Goal: Navigation & Orientation: Find specific page/section

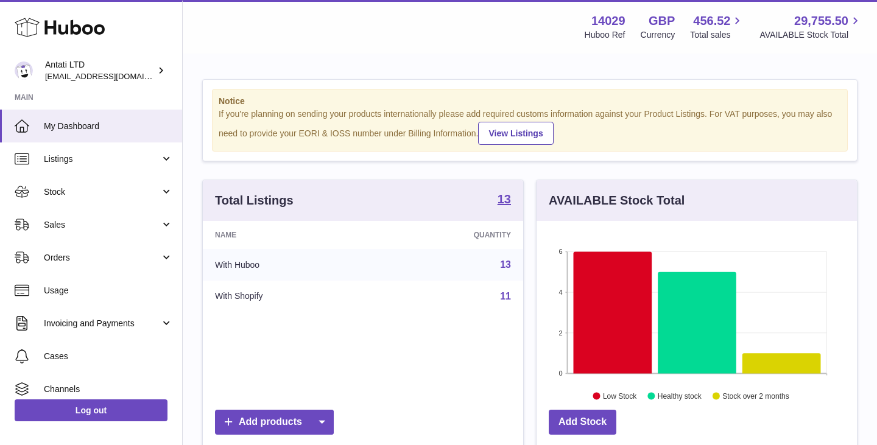
scroll to position [190, 320]
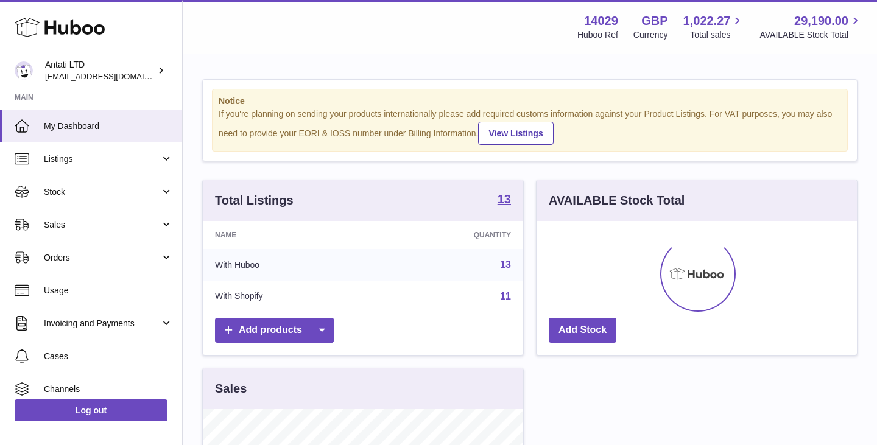
scroll to position [190, 320]
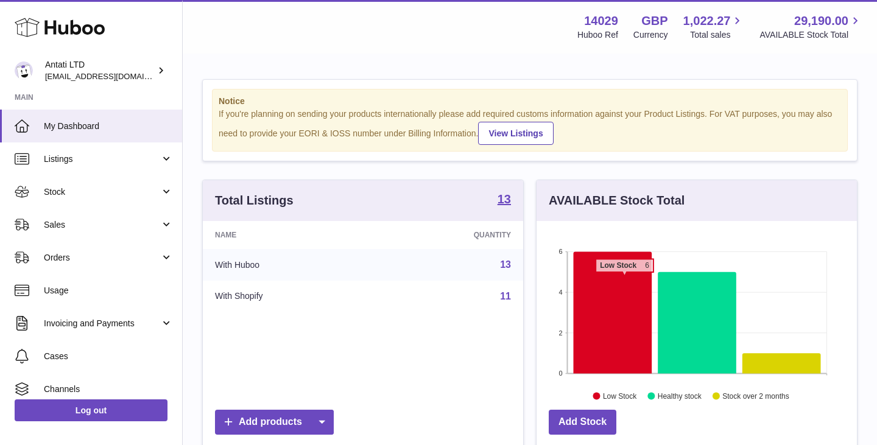
click at [624, 278] on icon at bounding box center [612, 312] width 79 height 122
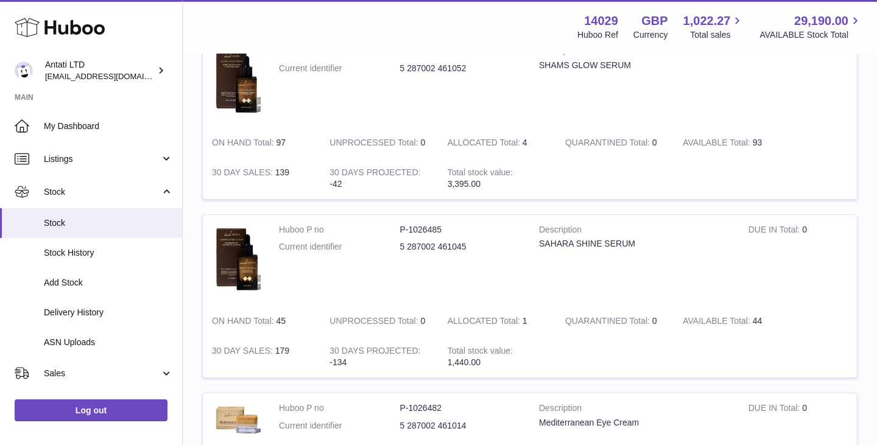
scroll to position [745, 0]
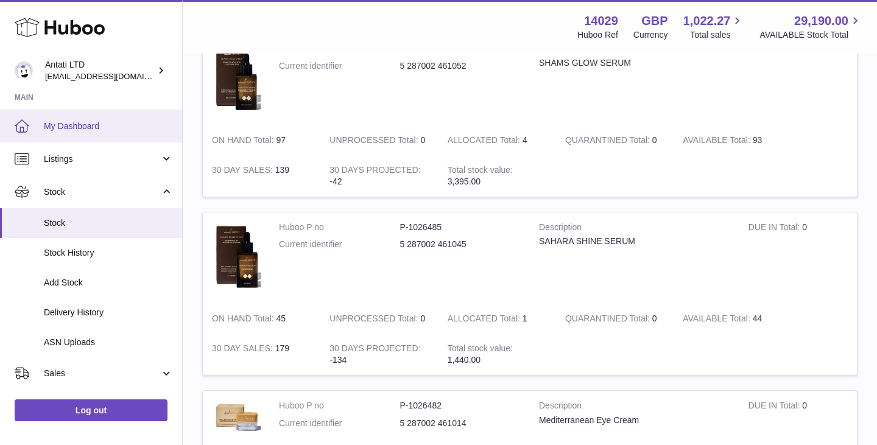
click at [82, 121] on span "My Dashboard" at bounding box center [108, 127] width 129 height 12
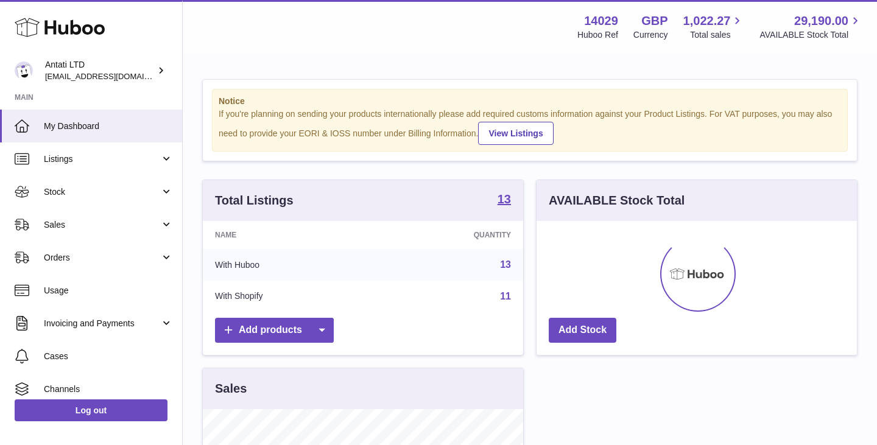
scroll to position [190, 320]
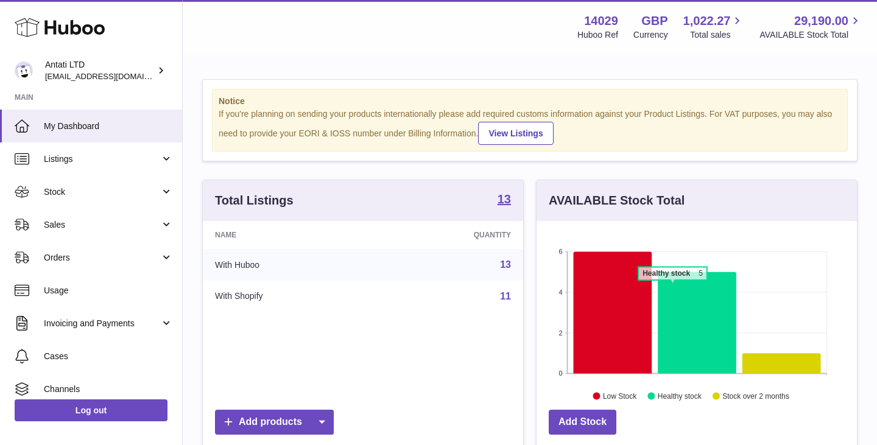
click at [672, 286] on icon at bounding box center [696, 323] width 79 height 102
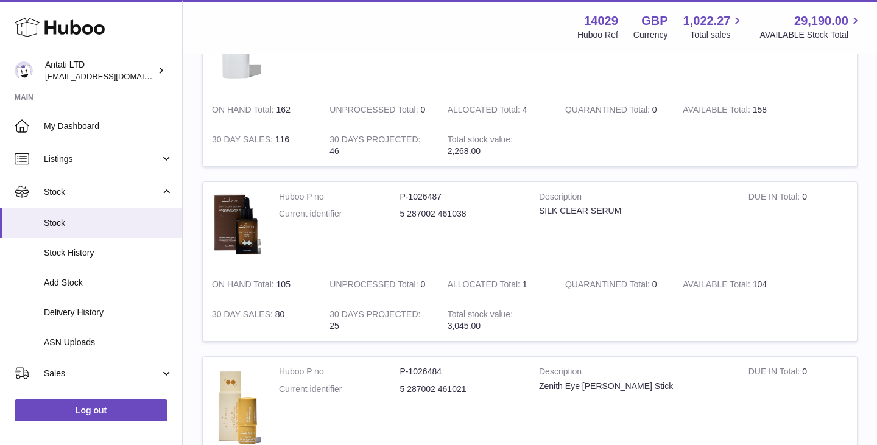
scroll to position [704, 0]
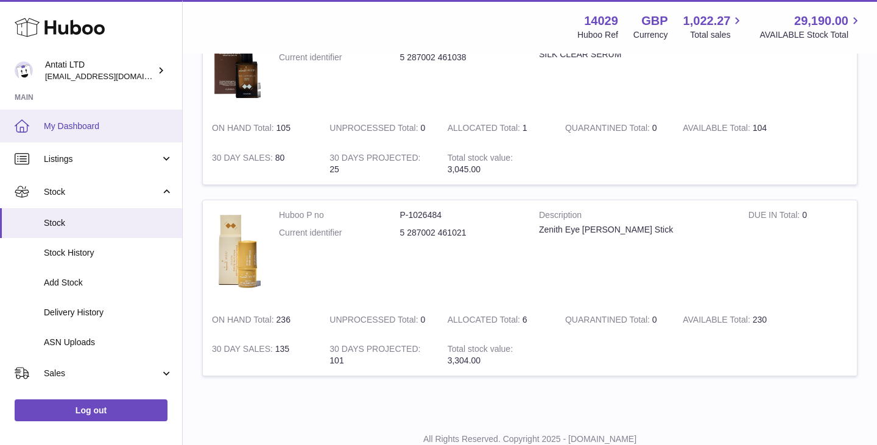
click at [99, 128] on span "My Dashboard" at bounding box center [108, 127] width 129 height 12
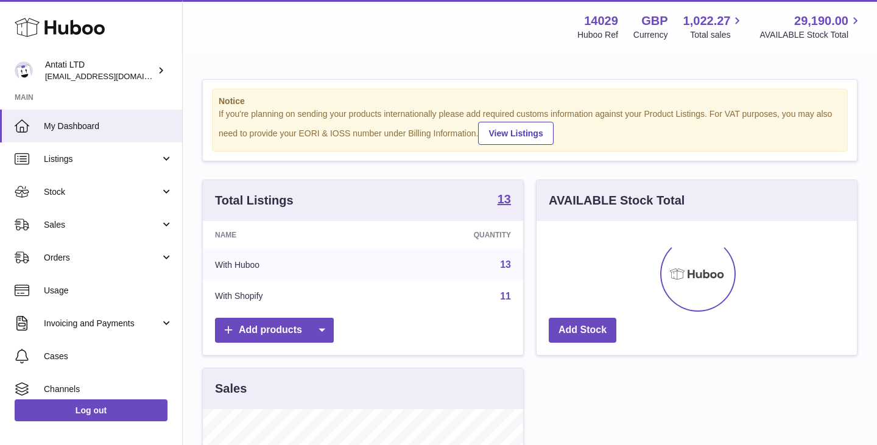
scroll to position [190, 320]
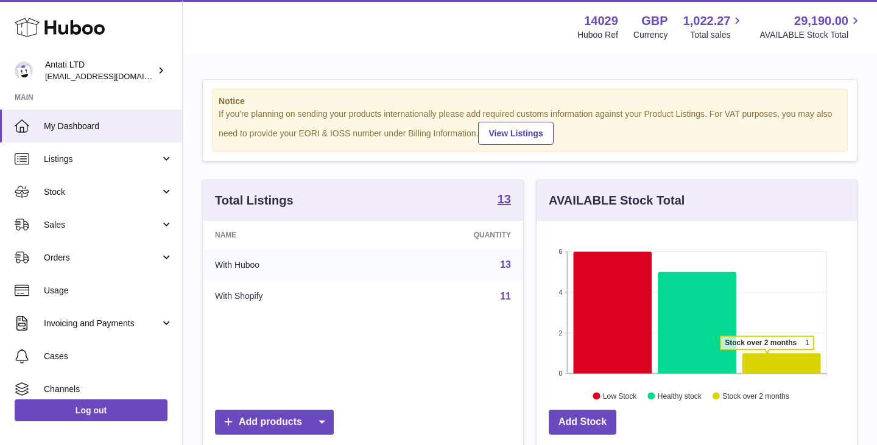
click at [766, 356] on icon at bounding box center [781, 363] width 79 height 20
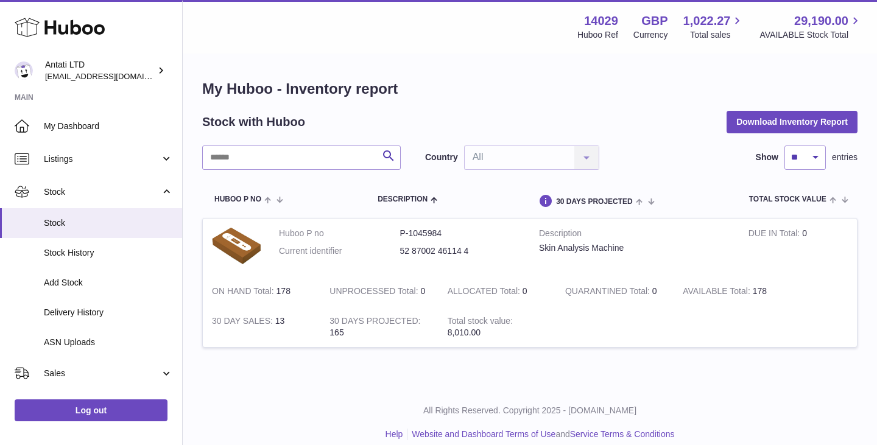
scroll to position [13, 0]
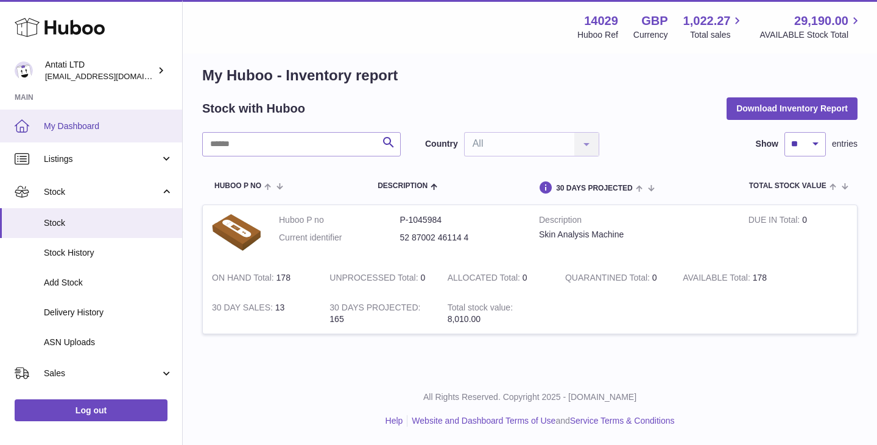
click at [93, 130] on span "My Dashboard" at bounding box center [108, 127] width 129 height 12
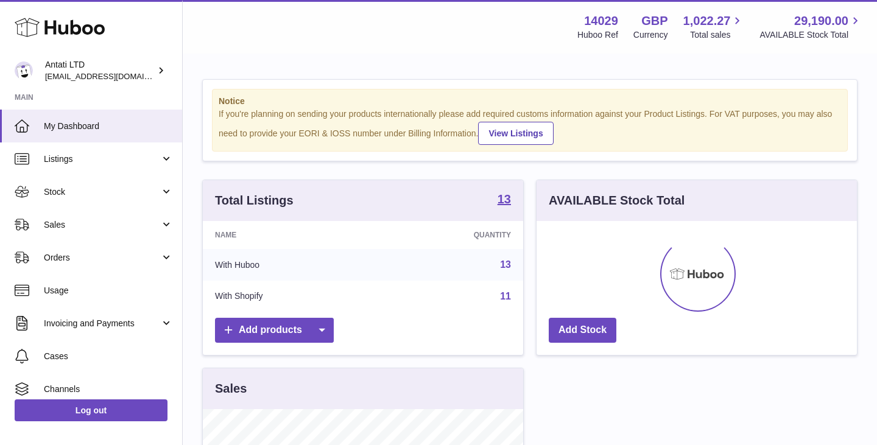
scroll to position [190, 320]
